Goal: Task Accomplishment & Management: Use online tool/utility

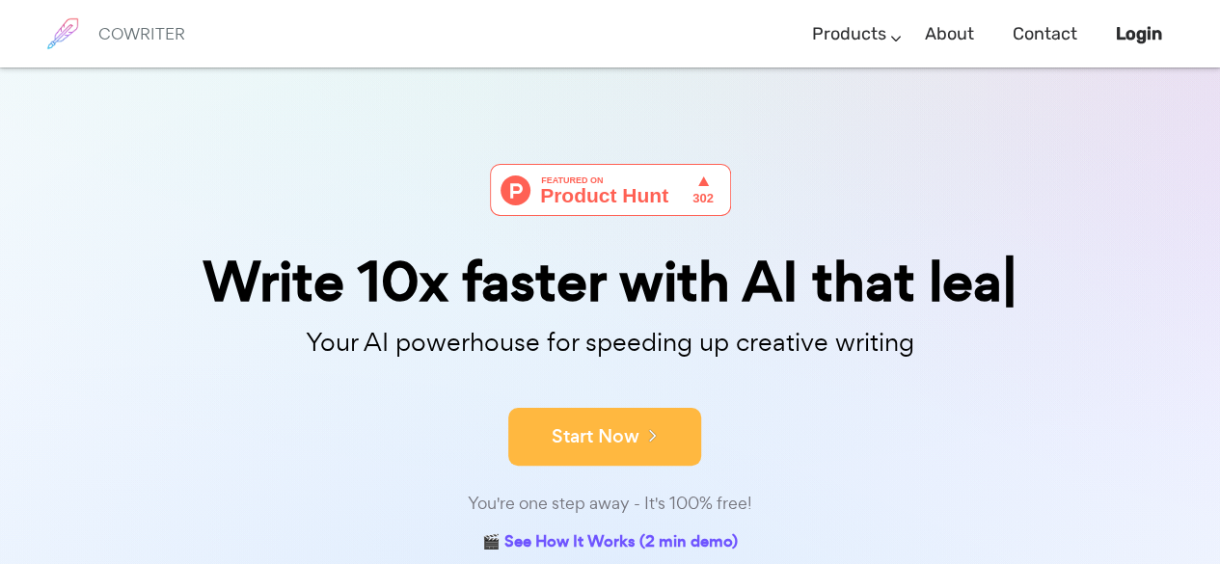
click at [619, 424] on button "Start Now" at bounding box center [604, 437] width 193 height 58
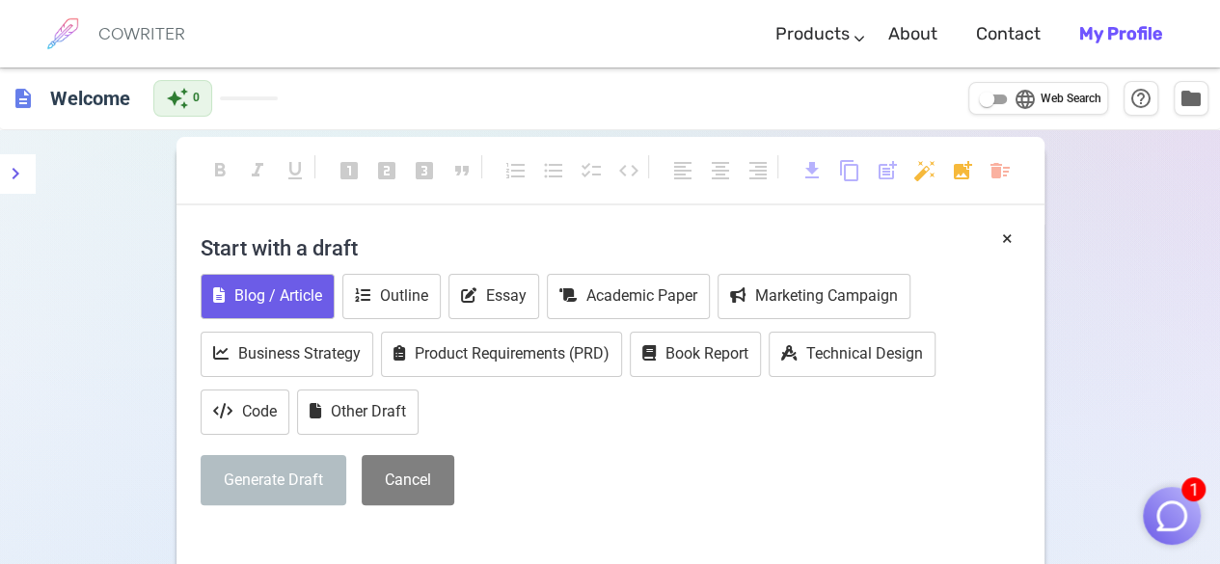
click at [297, 286] on button "Blog / Article" at bounding box center [268, 296] width 134 height 45
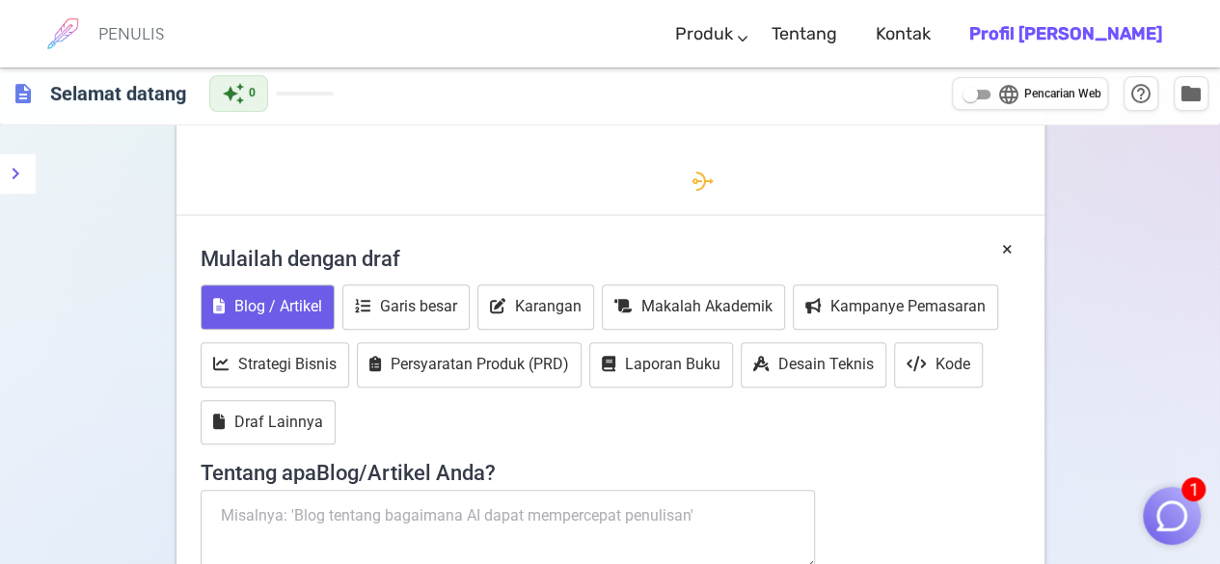
scroll to position [621, 0]
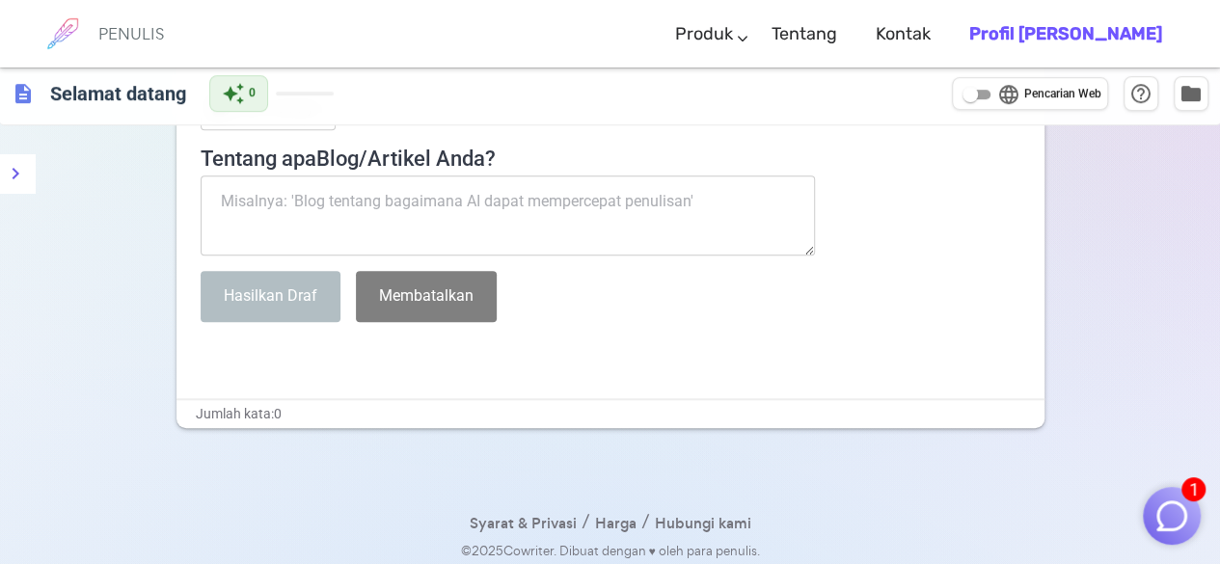
click at [578, 200] on textarea at bounding box center [508, 215] width 615 height 81
paste textarea "Membaca Karakter dari Tulisan Tangan: Rahasia HR yang Jarang Diketahui"
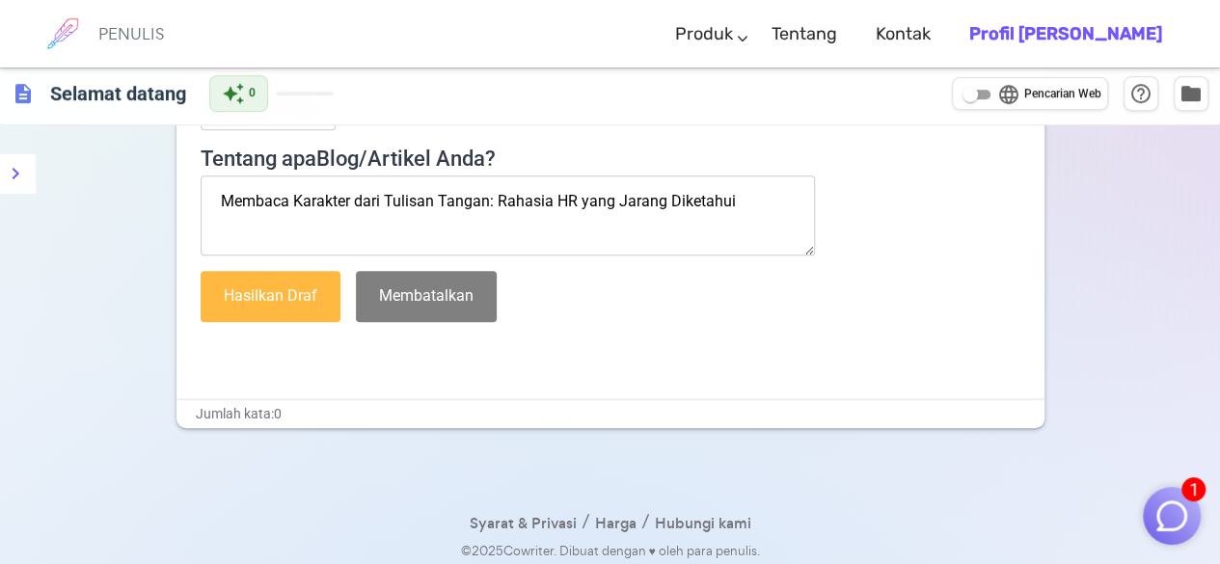
type textarea "Membaca Karakter dari Tulisan Tangan: Rahasia HR yang Jarang Diketahui"
click at [268, 289] on font "Hasilkan Draf" at bounding box center [271, 295] width 94 height 18
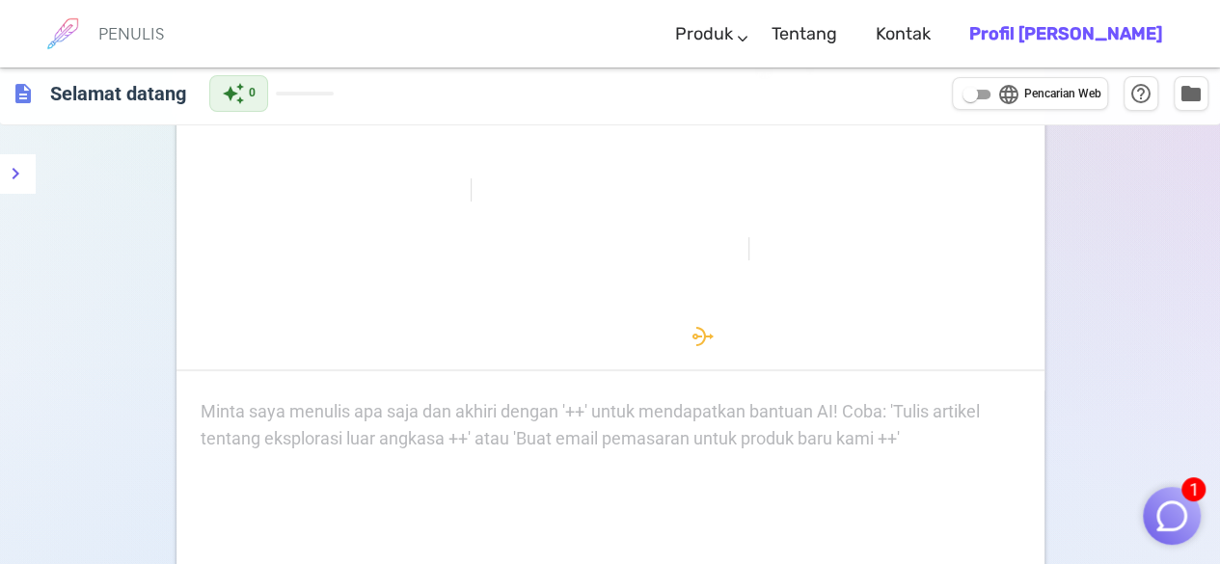
scroll to position [0, 0]
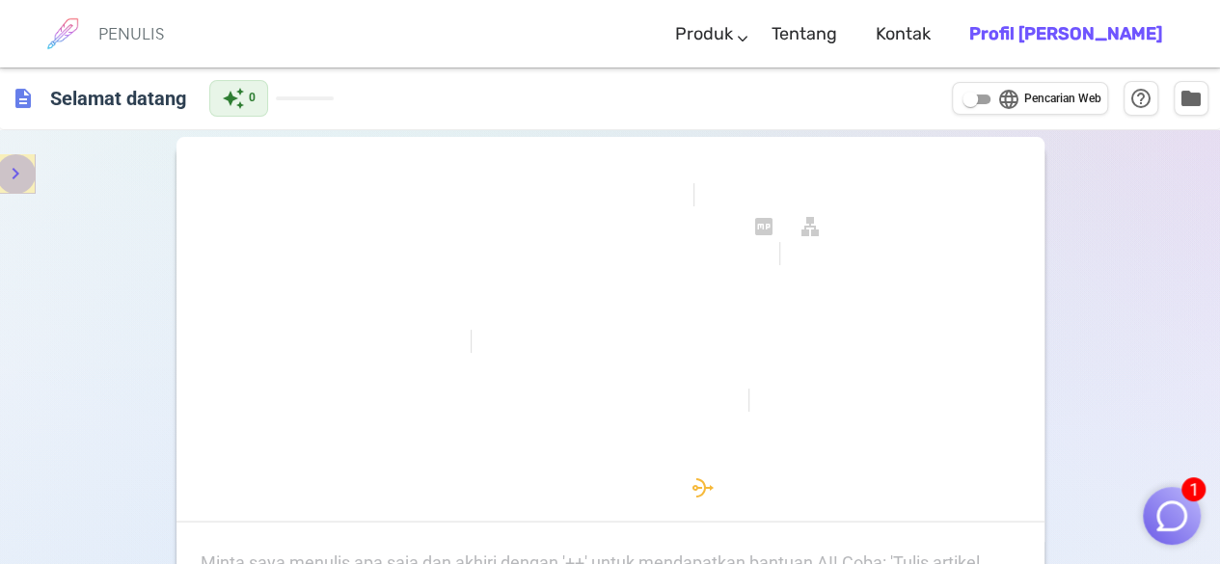
click at [13, 171] on icon "menu" at bounding box center [15, 173] width 23 height 23
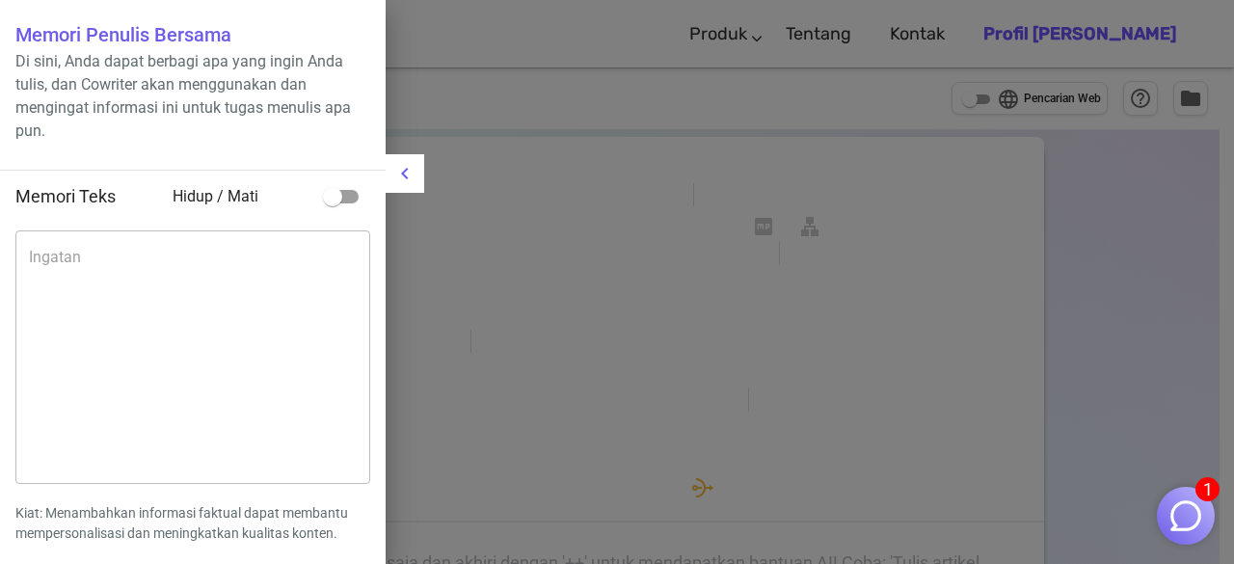
click at [400, 179] on icon "menu" at bounding box center [404, 173] width 23 height 23
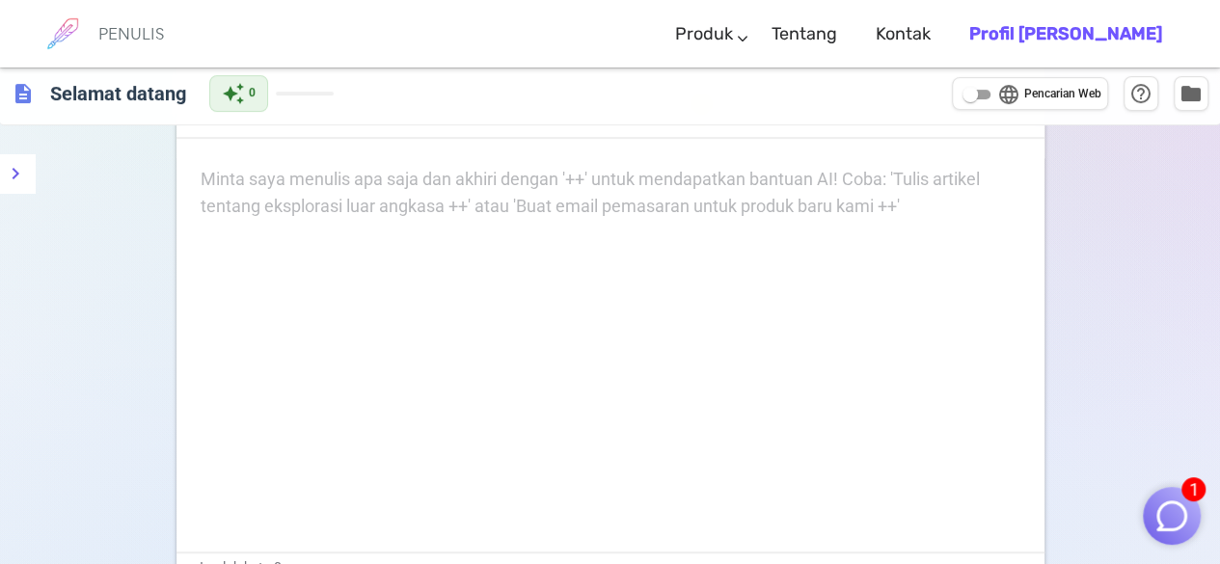
scroll to position [386, 0]
click at [645, 201] on div "Minta saya menulis apa saja dan akhiri dengan '++' untuk mendapatkan bantuan AI…" at bounding box center [610, 192] width 819 height 56
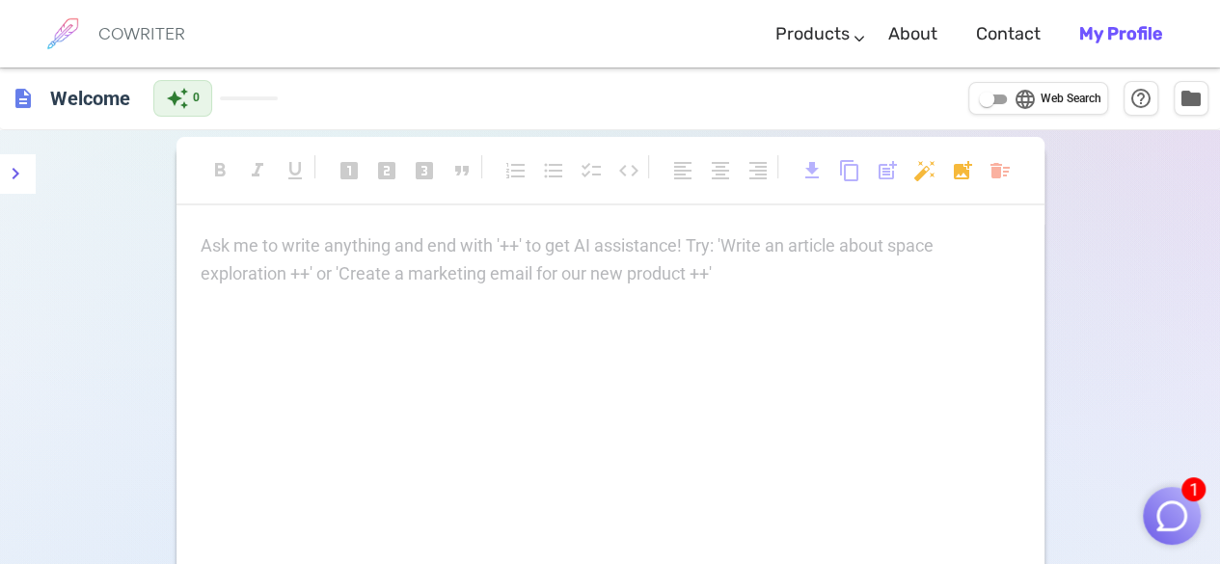
click at [374, 255] on p "Ask me to write anything and end with '++' to get AI assistance! Try: 'Write an…" at bounding box center [610, 246] width 819 height 28
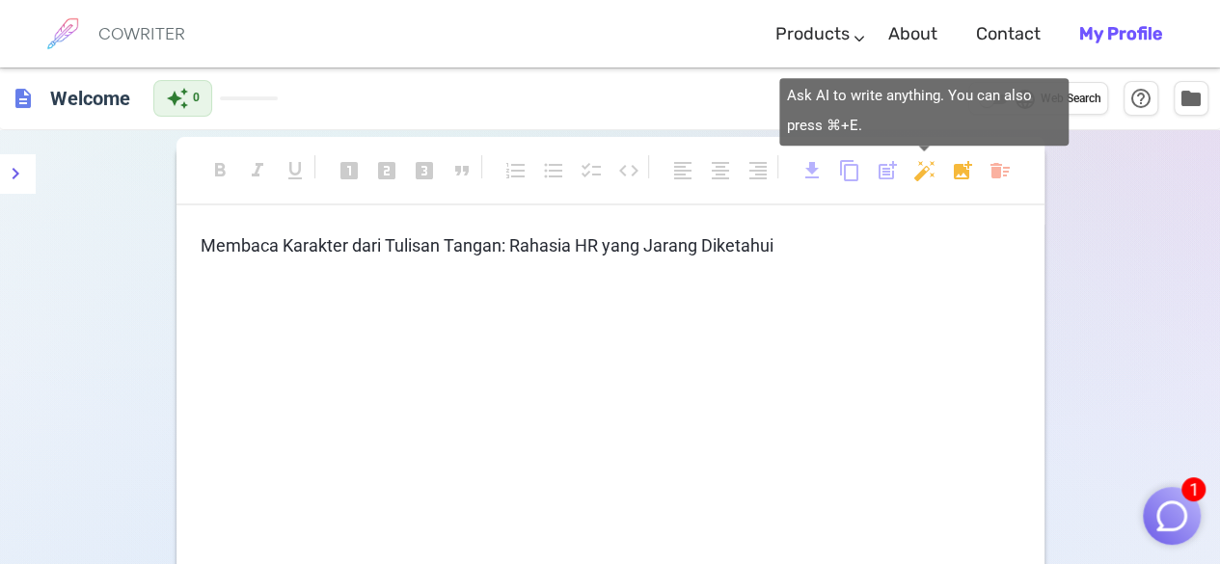
click at [920, 168] on body "1 COWRITER Products Writing Marketing Emails Images (soon) About Contact My Pro…" at bounding box center [610, 395] width 1220 height 791
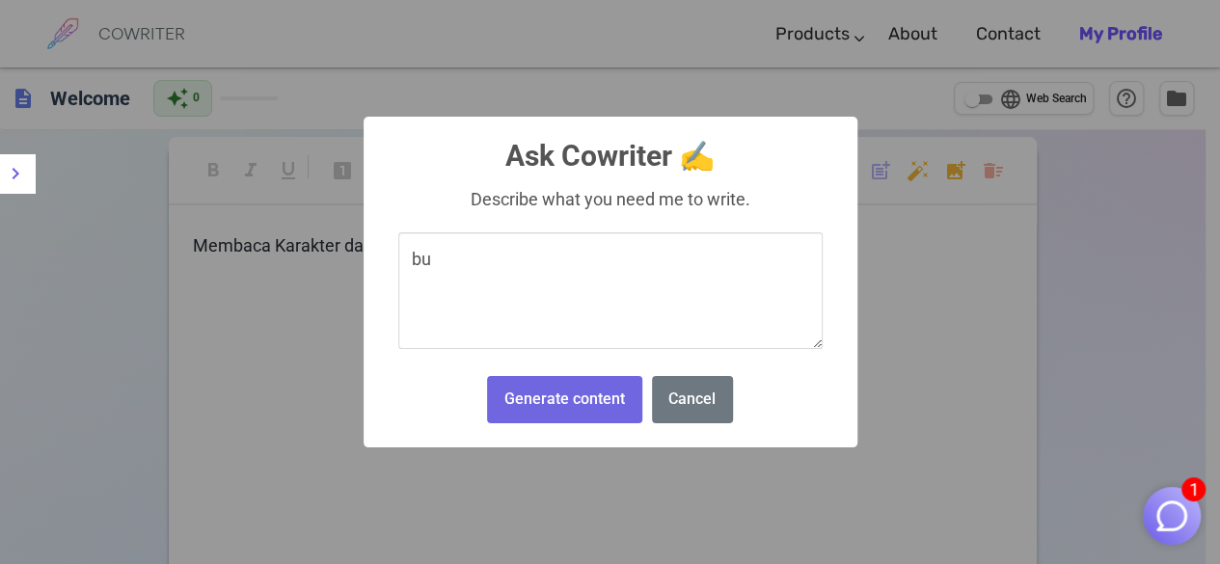
type textarea "b"
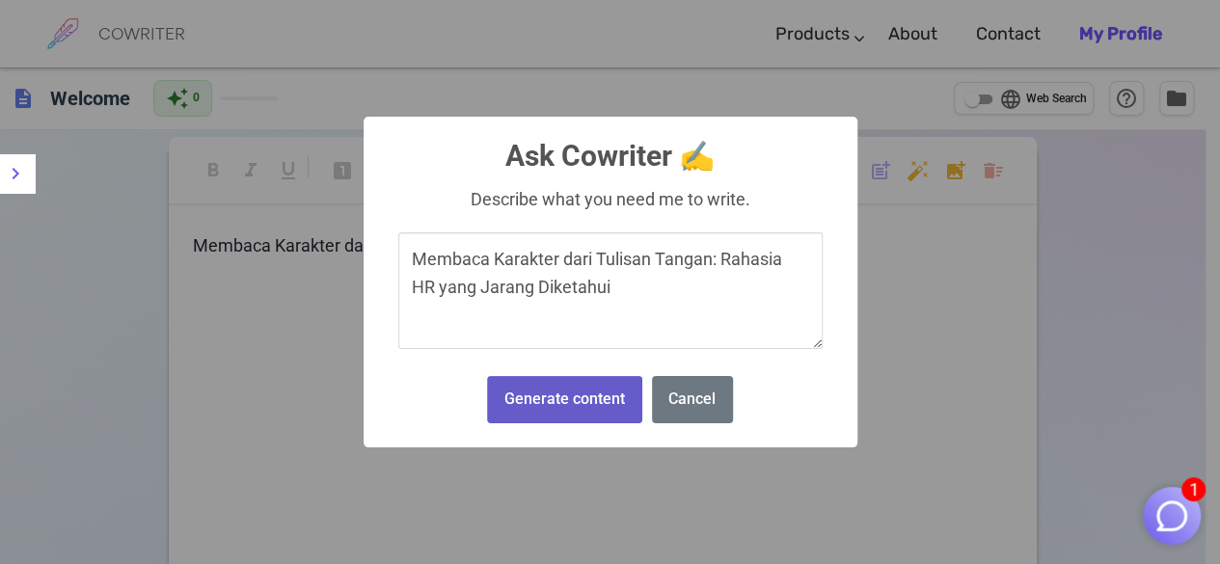
type textarea "Membaca Karakter dari Tulisan Tangan: Rahasia HR yang Jarang Diketahui"
click at [612, 410] on button "Generate content" at bounding box center [564, 399] width 154 height 47
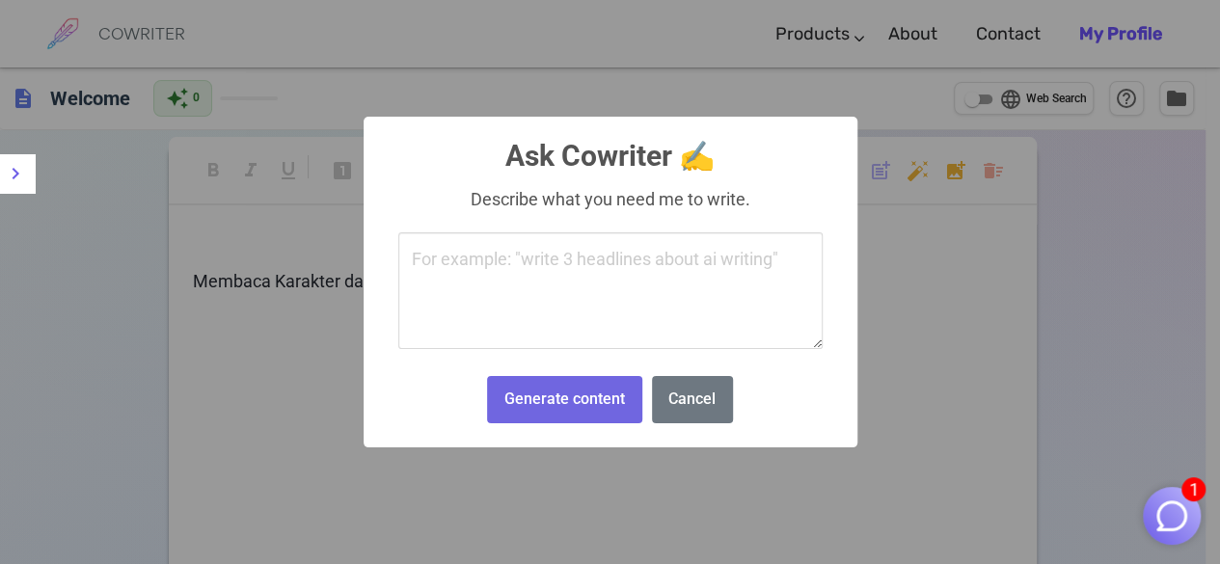
click at [915, 173] on body "1 COWRITER Products Writing Marketing Emails Images (soon) About Contact My Pro…" at bounding box center [610, 395] width 1220 height 790
click at [690, 385] on button "Cancel" at bounding box center [692, 399] width 81 height 47
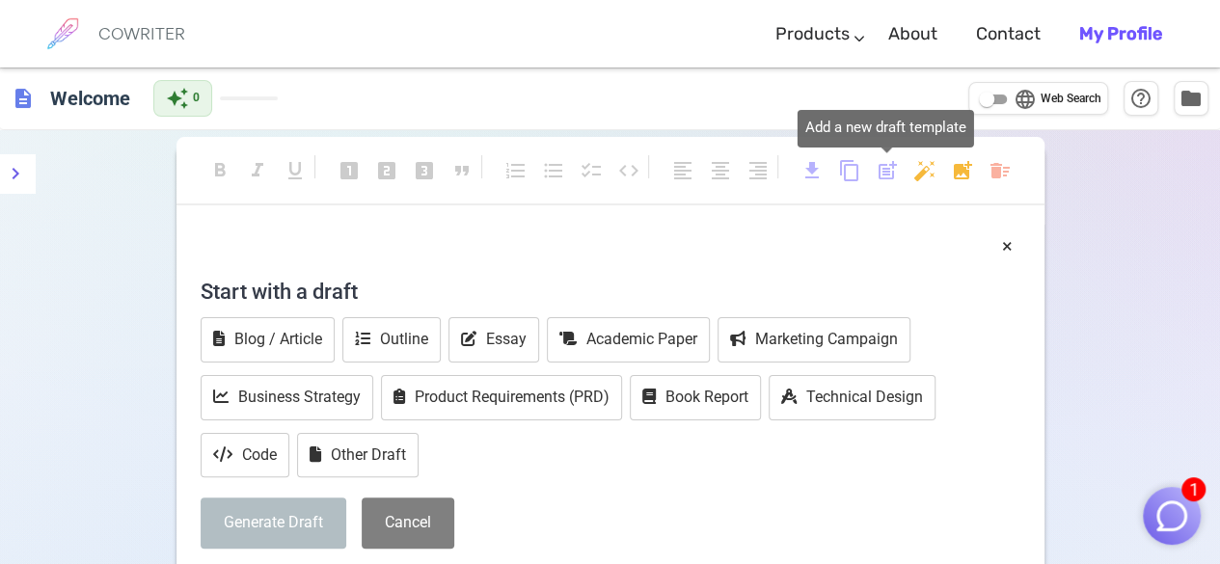
click at [893, 167] on span "post_add" at bounding box center [886, 170] width 23 height 23
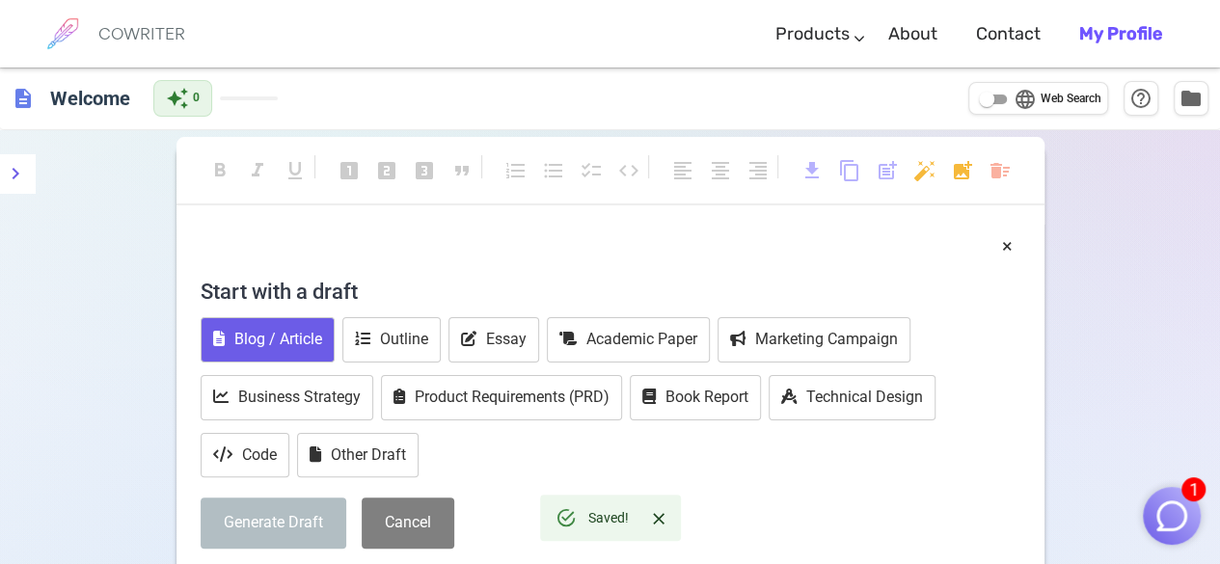
click at [318, 332] on button "Blog / Article" at bounding box center [268, 339] width 134 height 45
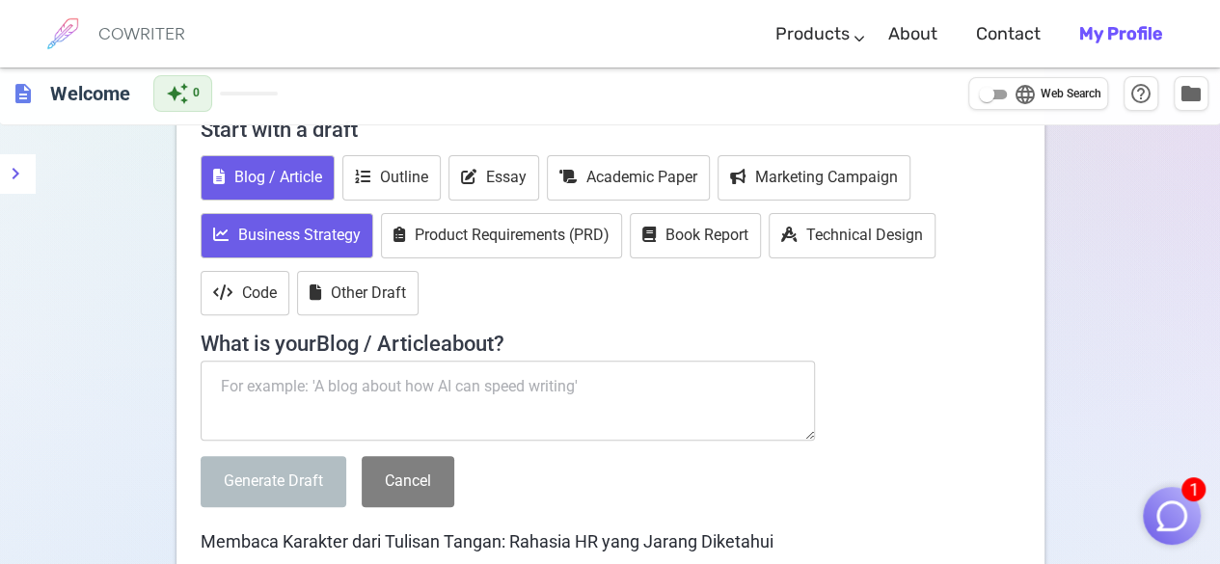
scroll to position [193, 0]
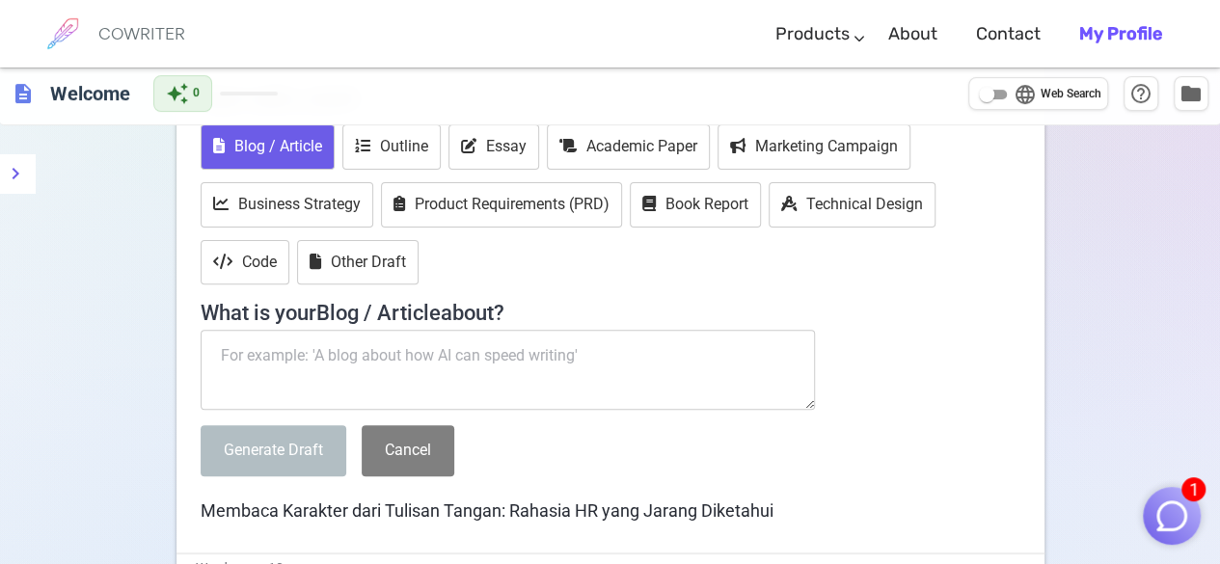
click at [378, 346] on textarea at bounding box center [508, 370] width 615 height 81
paste textarea "Membaca Karakter dari Tulisan Tangan: Rahasia HR yang Jarang Diketahui"
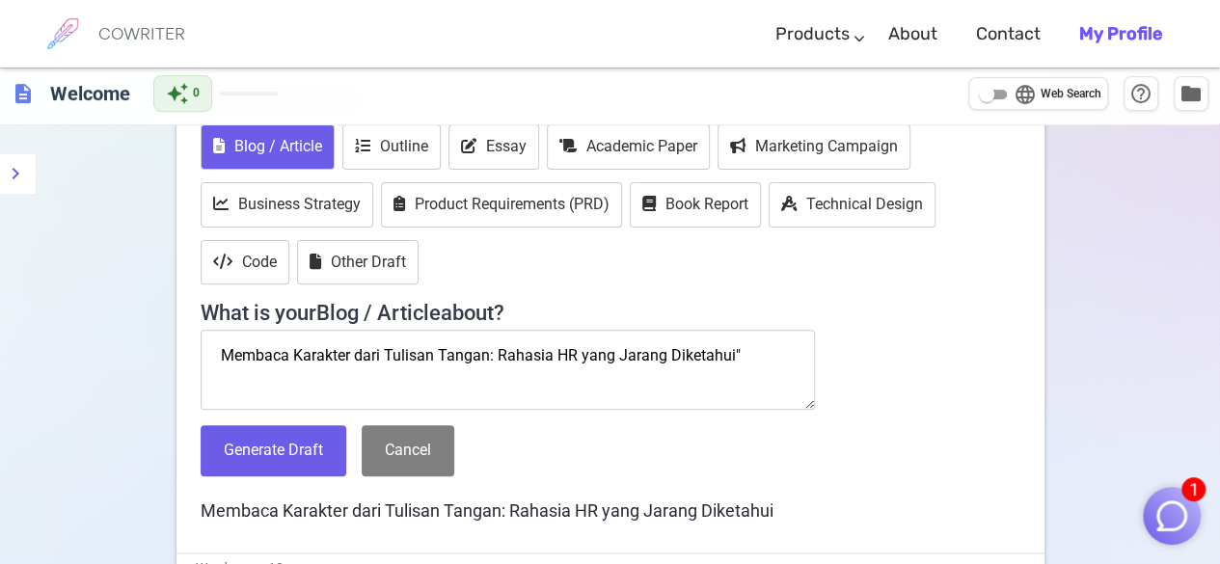
click at [225, 352] on textarea "Membaca Karakter dari Tulisan Tangan: Rahasia HR yang Jarang Diketahui"" at bounding box center [508, 370] width 615 height 81
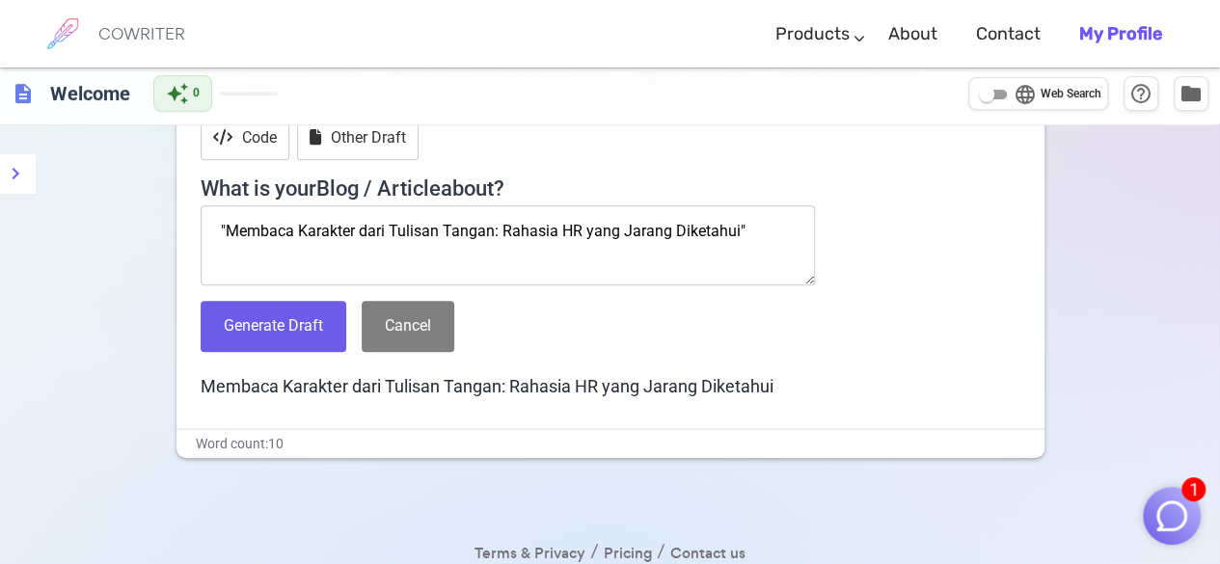
scroll to position [316, 0]
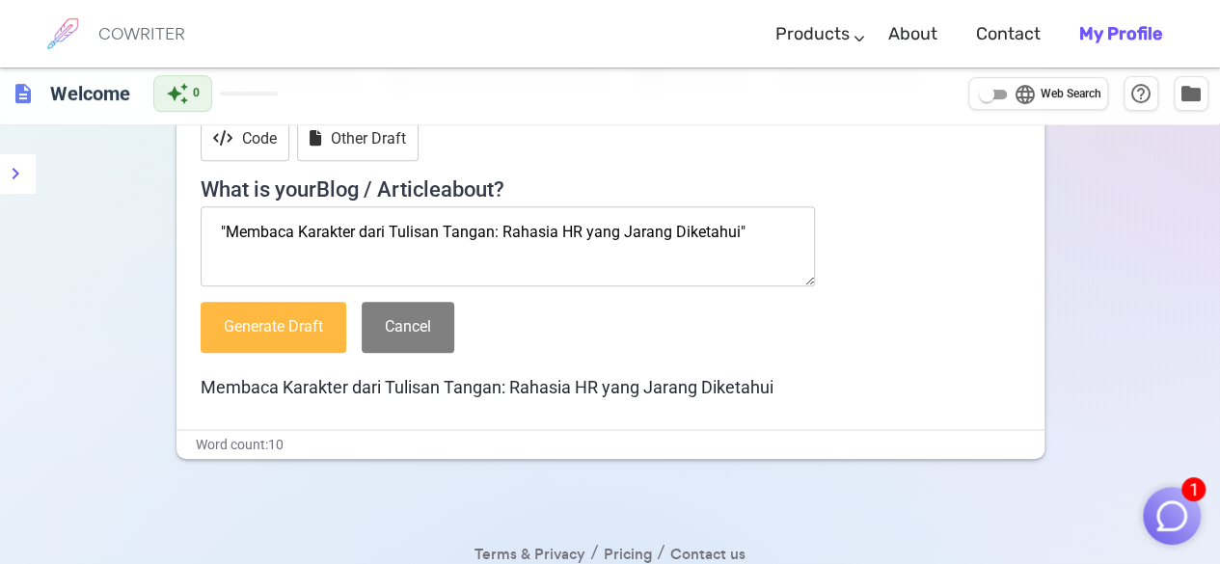
type textarea ""Membaca Karakter dari Tulisan Tangan: Rahasia HR yang Jarang Diketahui""
click at [289, 333] on button "Generate Draft" at bounding box center [274, 327] width 146 height 51
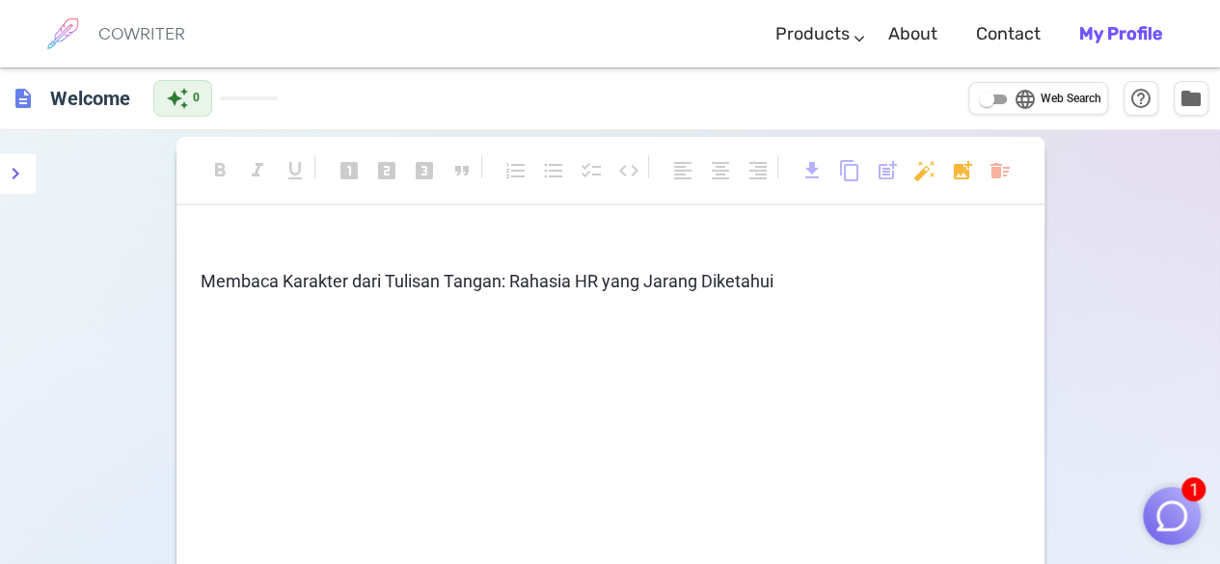
click at [1187, 526] on img "button" at bounding box center [1171, 515] width 37 height 37
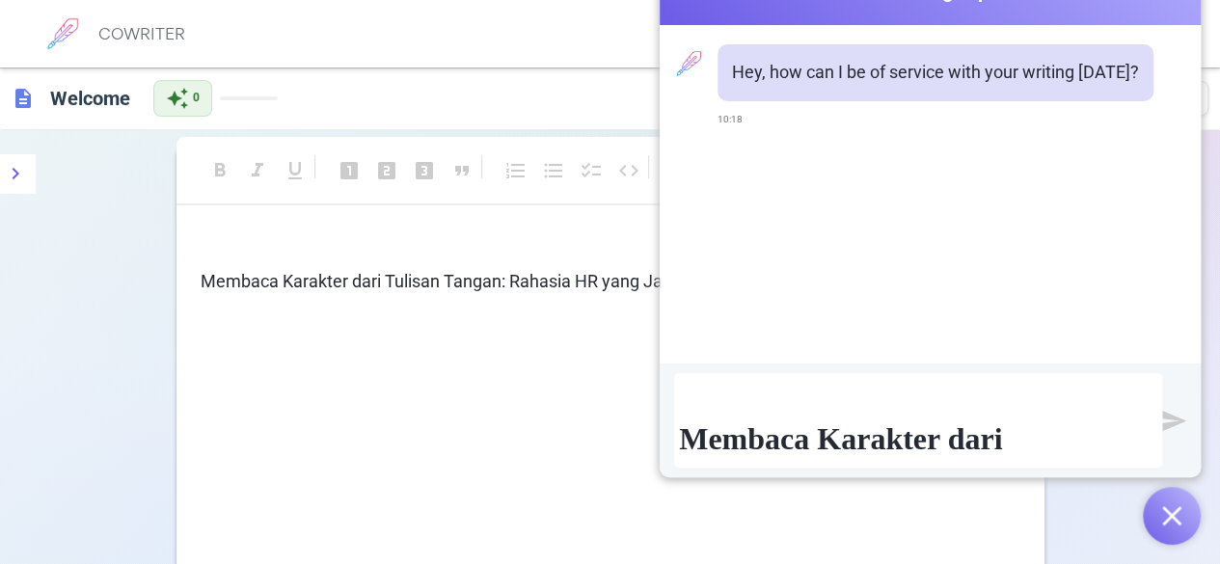
scroll to position [123, 0]
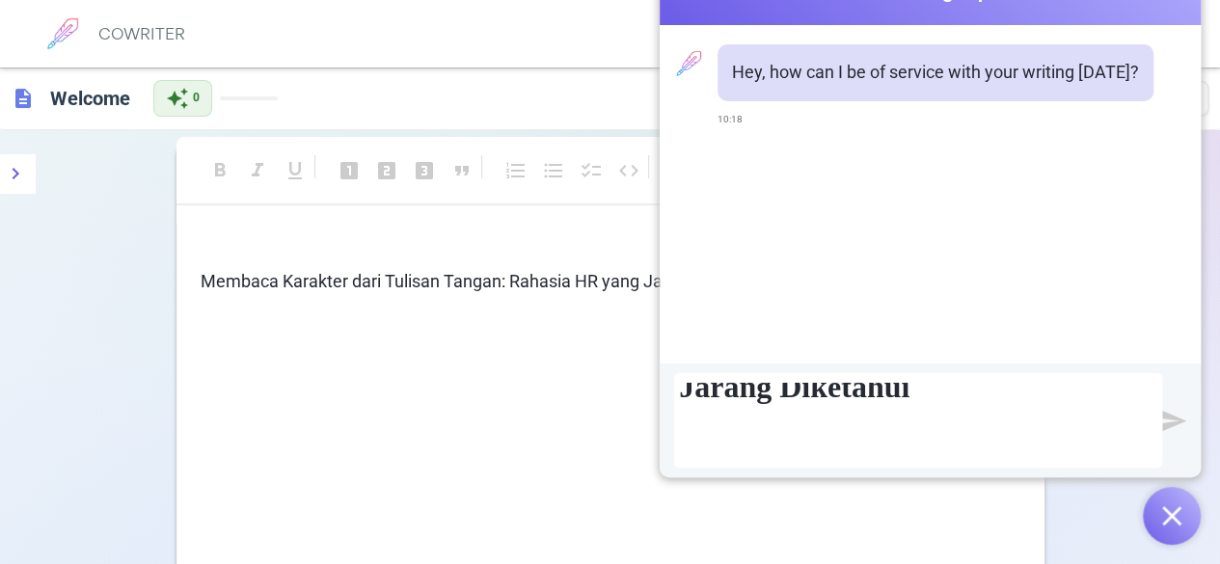
click at [1176, 413] on img "submit" at bounding box center [1174, 421] width 24 height 24
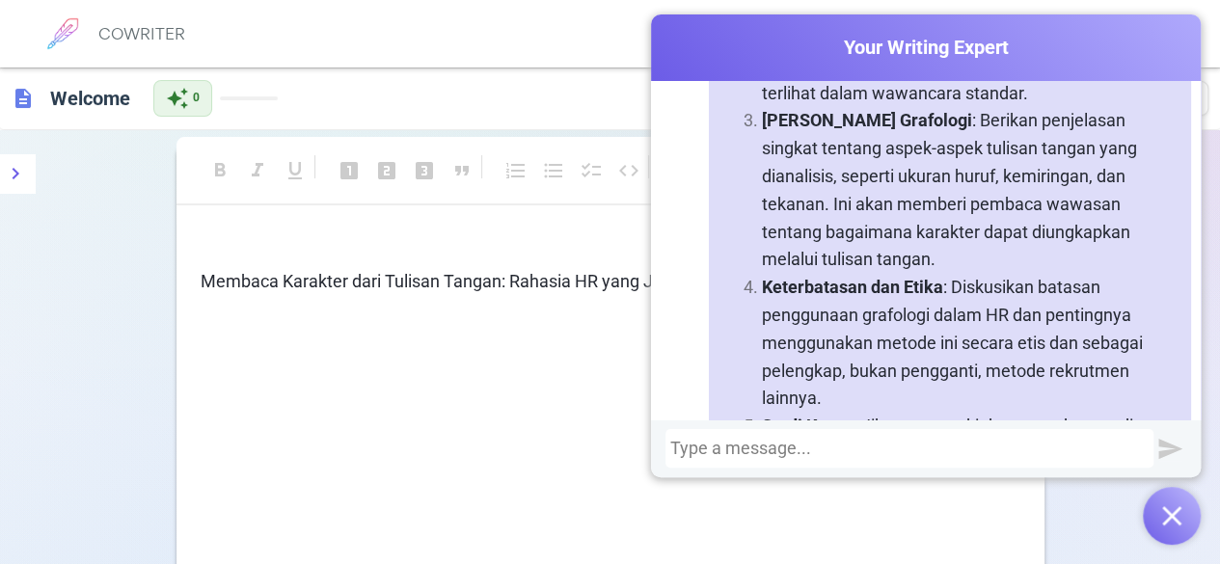
scroll to position [575, 0]
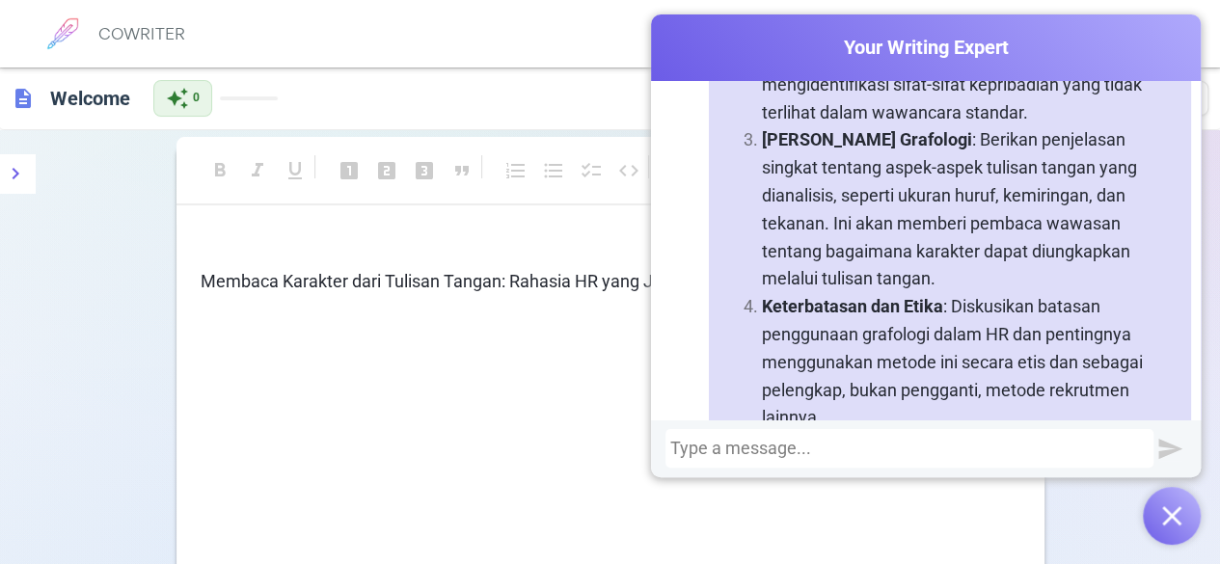
click at [759, 443] on div at bounding box center [909, 448] width 478 height 19
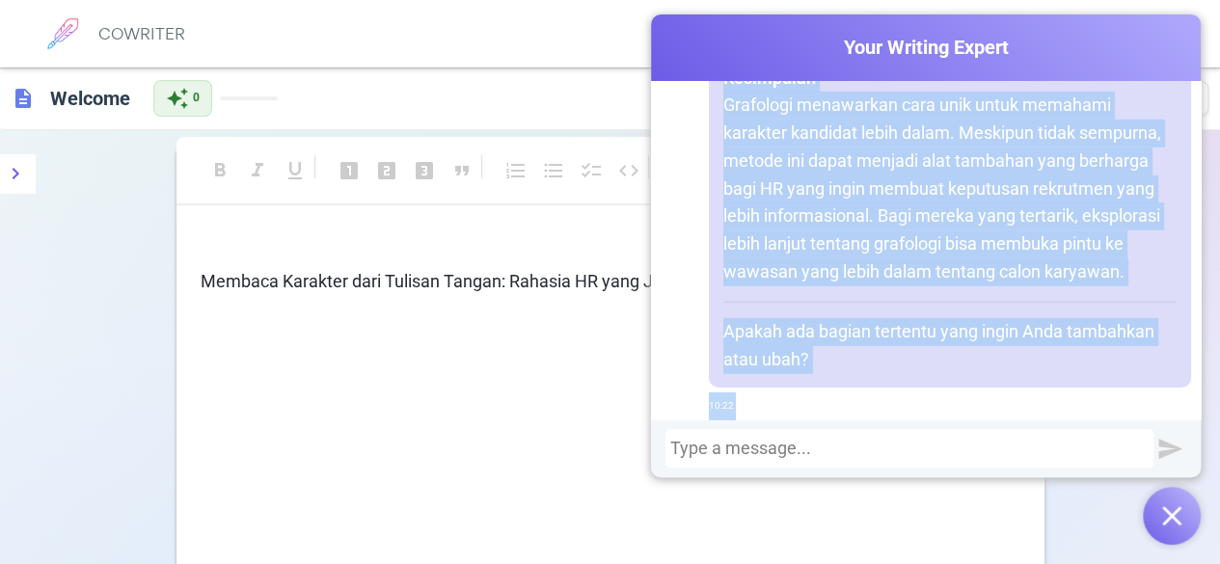
scroll to position [3243, 0]
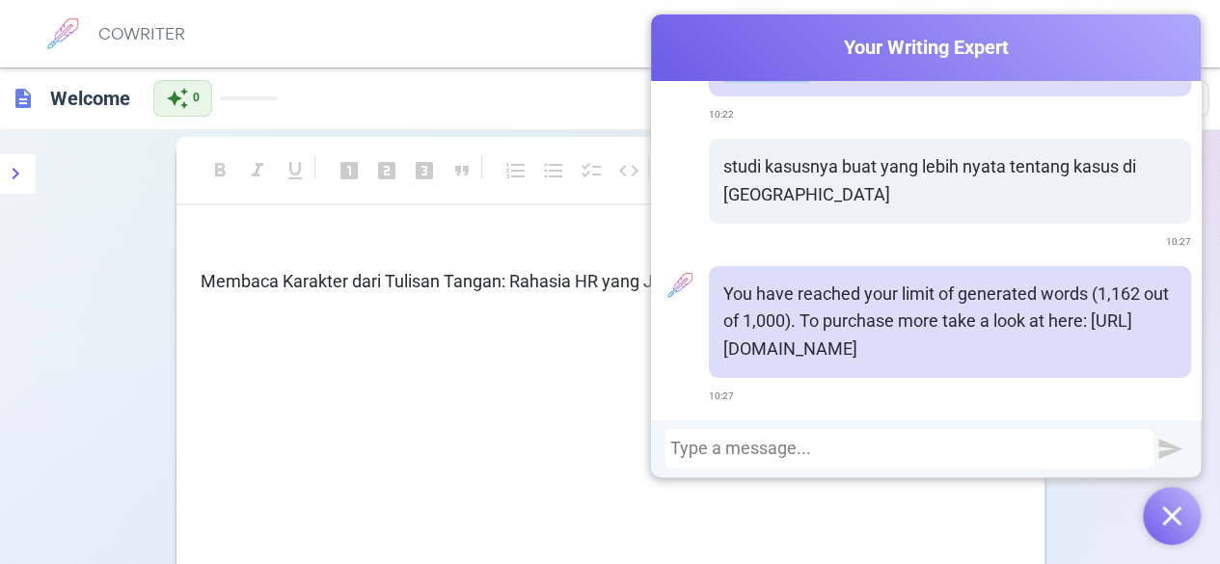
drag, startPoint x: 712, startPoint y: 157, endPoint x: 824, endPoint y: 100, distance: 125.5
copy div "Membaca Karakter dari Tulisan Tangan: Rahasia HR yang Jarang Diketahui Dalam du…"
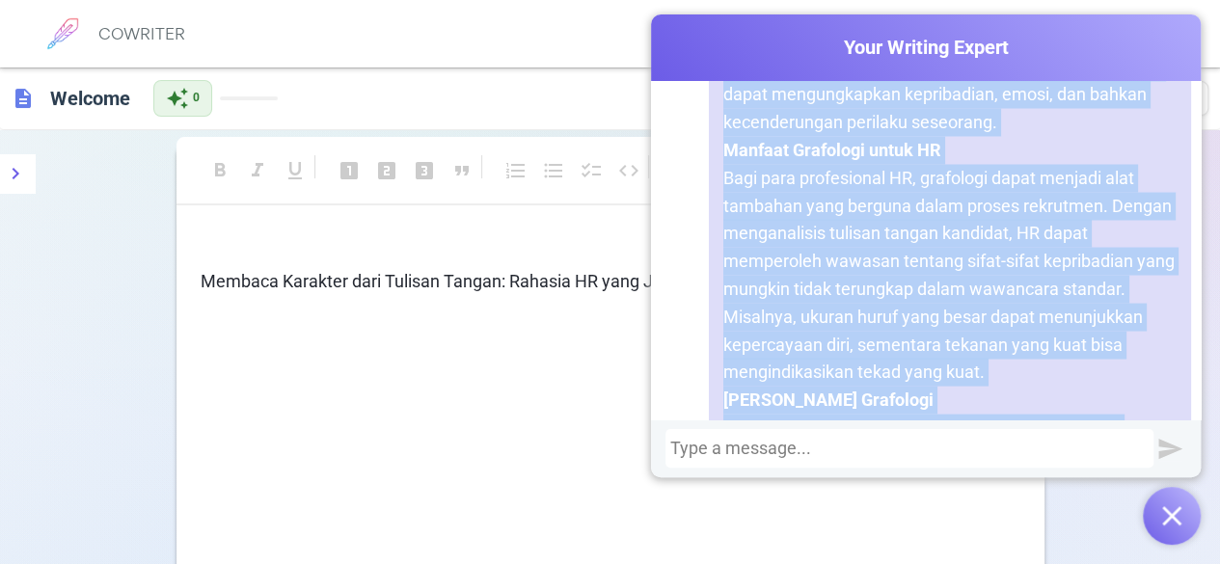
scroll to position [1822, 0]
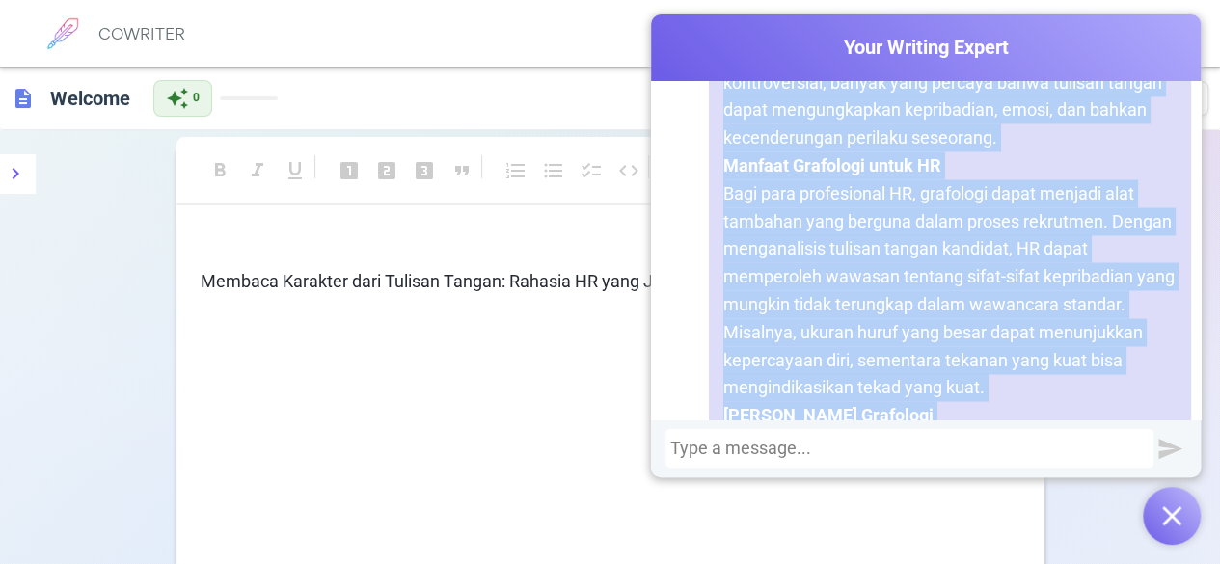
click at [947, 265] on p "Bagi para profesional HR, grafologi dapat menjadi alat tambahan yang berguna da…" at bounding box center [949, 290] width 453 height 222
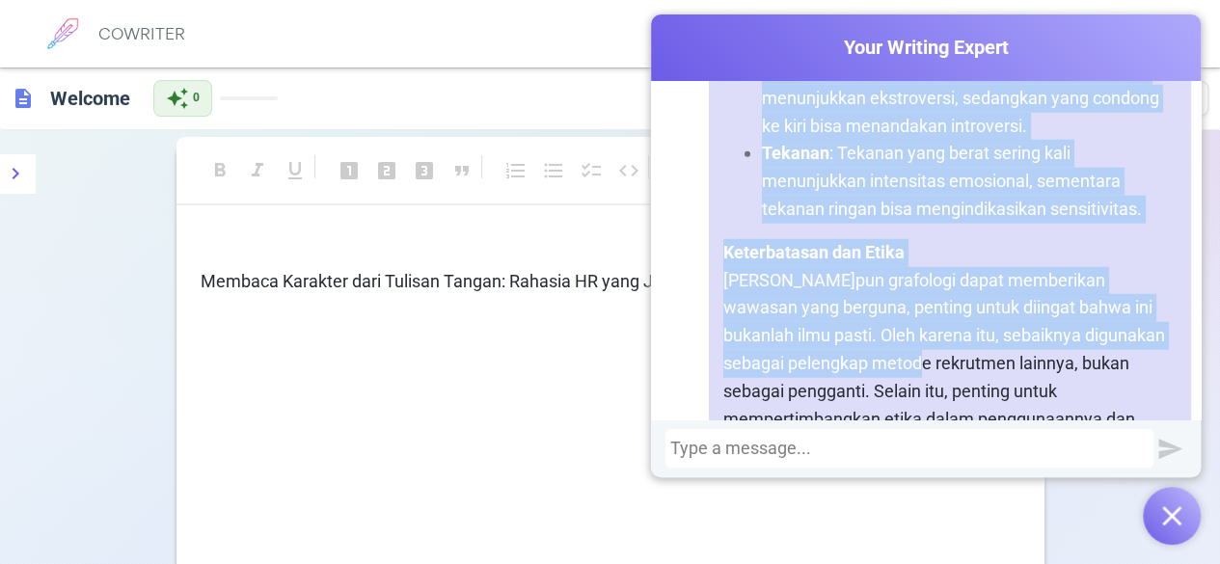
scroll to position [2336, 0]
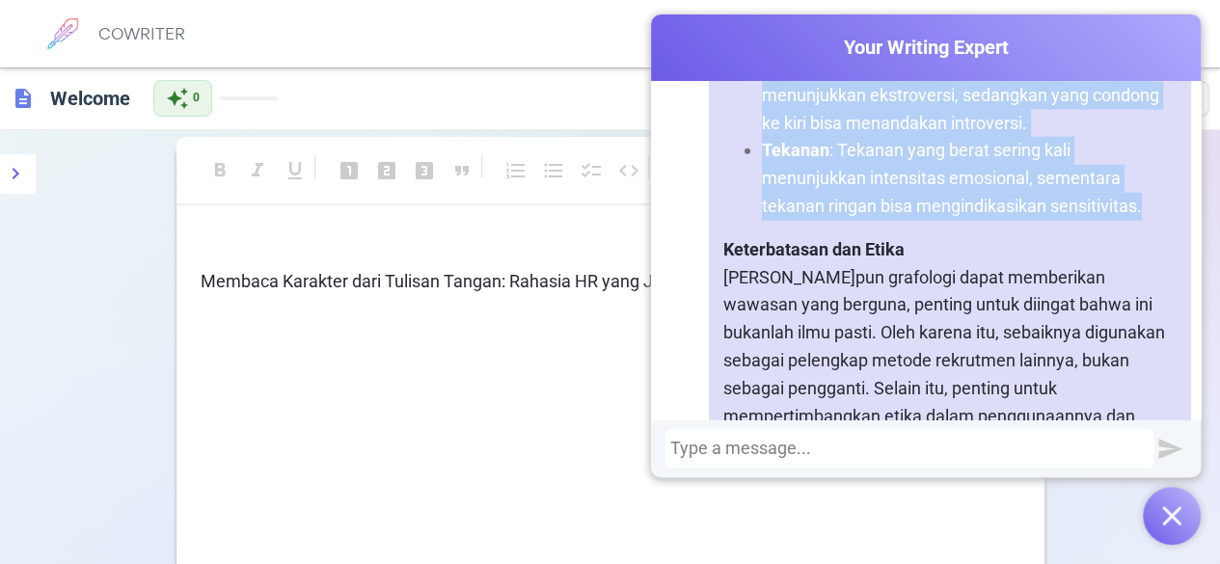
drag, startPoint x: 712, startPoint y: 88, endPoint x: 1136, endPoint y: 204, distance: 439.0
click at [1136, 204] on div "Tentu! Berikut adalah draf teks artikel berdasarkan ide-ide yang telah kita bah…" at bounding box center [950, 61] width 482 height 1885
copy div "Cara Kerja Grafologi Grafologi melibatkan analisis berbagai aspek tulisan tanga…"
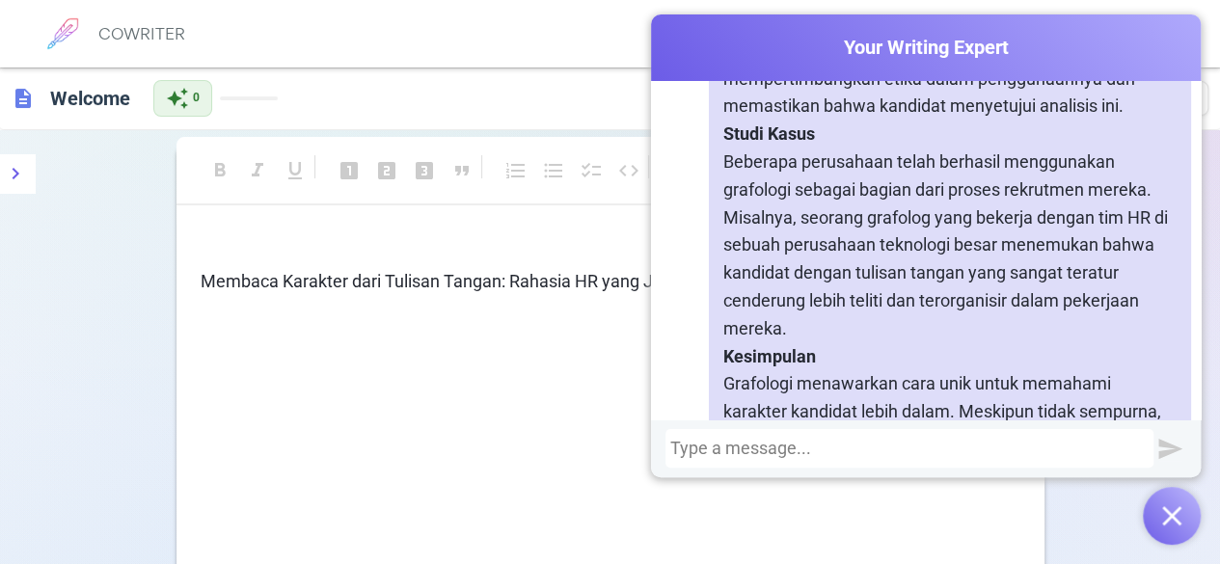
scroll to position [2658, 0]
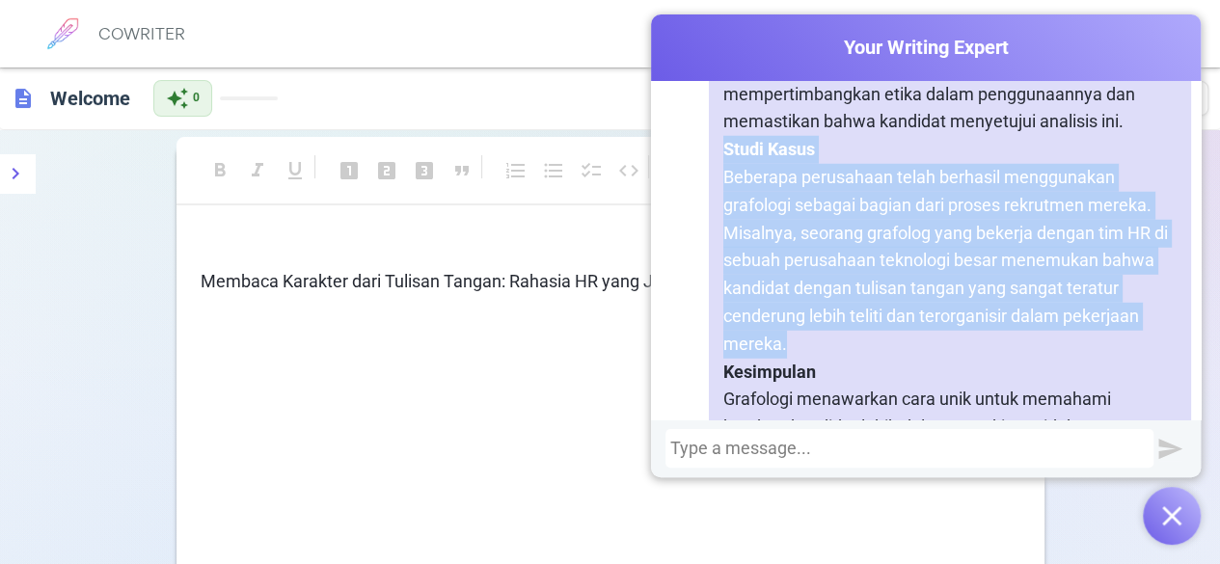
drag, startPoint x: 710, startPoint y: 149, endPoint x: 772, endPoint y: 346, distance: 206.4
copy div "Studi Kasus Beberapa perusahaan telah berhasil menggunakan grafologi sebagai ba…"
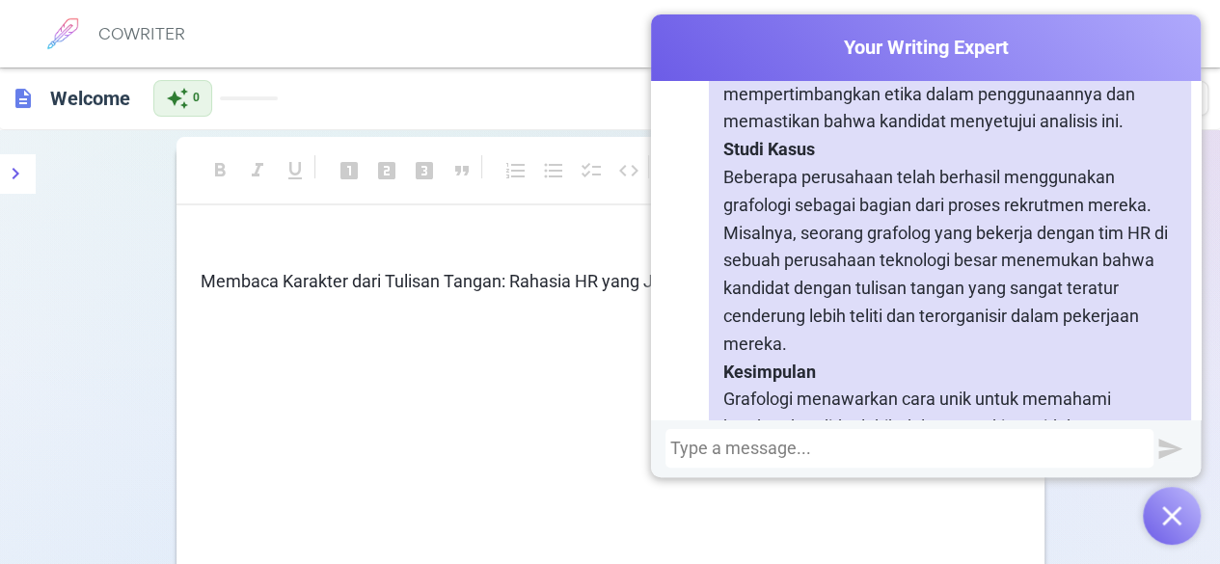
click at [360, 369] on div "﻿ Membaca Karakter dari Tulisan Tangan: Rahasia HR yang Jarang Diketahui" at bounding box center [610, 425] width 868 height 386
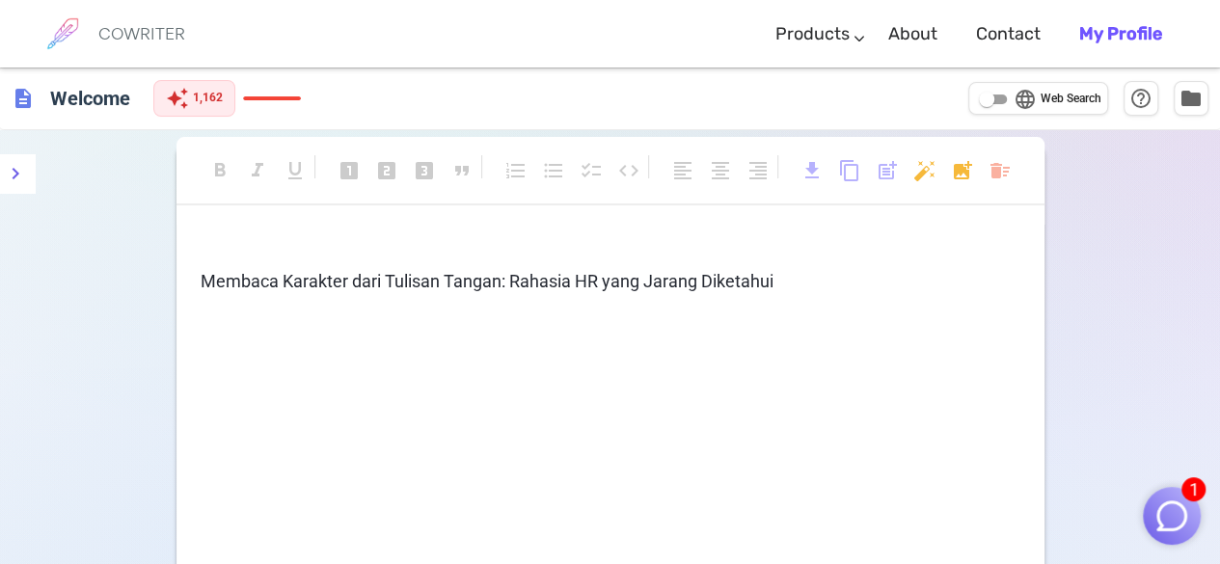
click at [805, 285] on p "Membaca Karakter dari Tulisan Tangan: Rahasia HR yang Jarang Diketahui" at bounding box center [610, 282] width 819 height 28
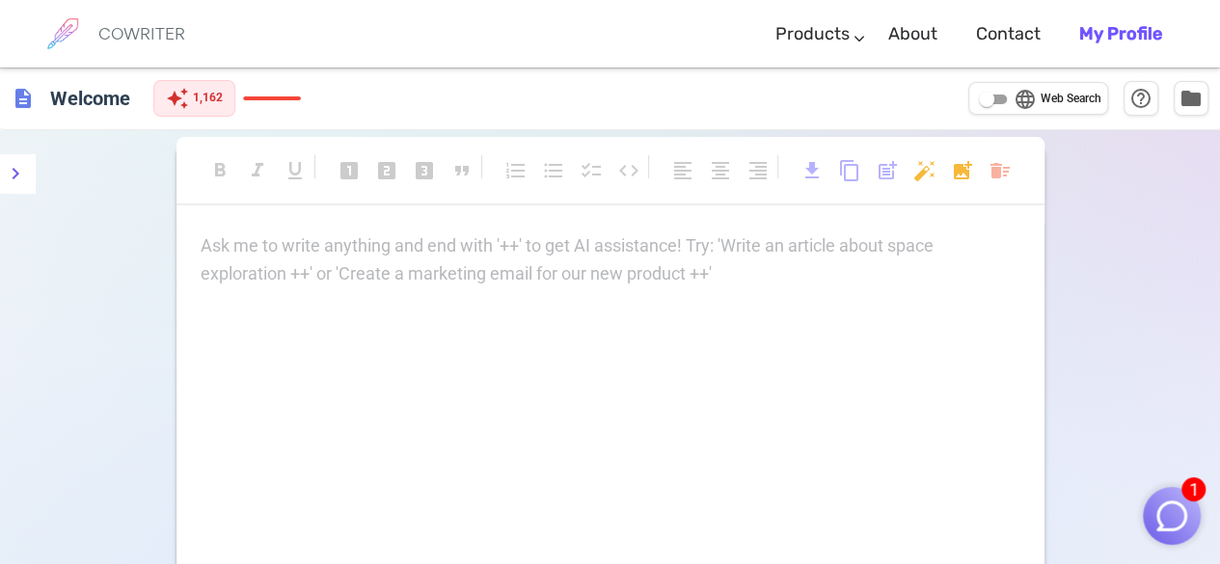
click at [1165, 503] on img "button" at bounding box center [1171, 515] width 37 height 37
